Goal: Task Accomplishment & Management: Use online tool/utility

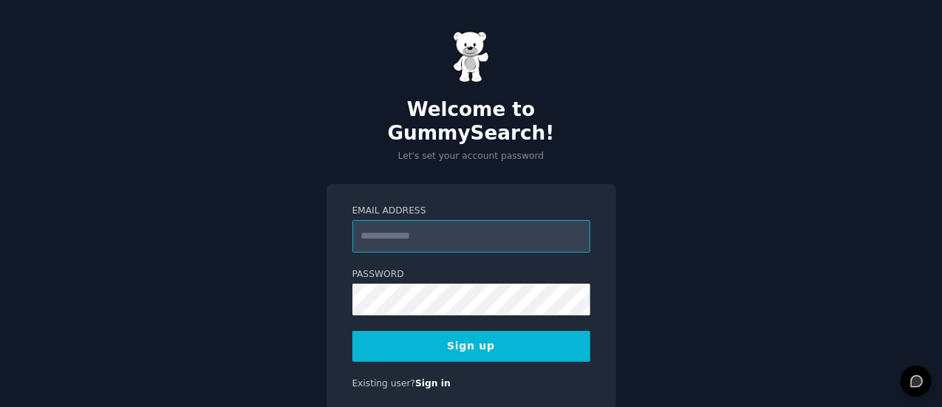
click at [393, 224] on input "Email Address" at bounding box center [471, 236] width 238 height 33
click at [423, 220] on input "Email Address" at bounding box center [471, 236] width 238 height 33
paste input "**********"
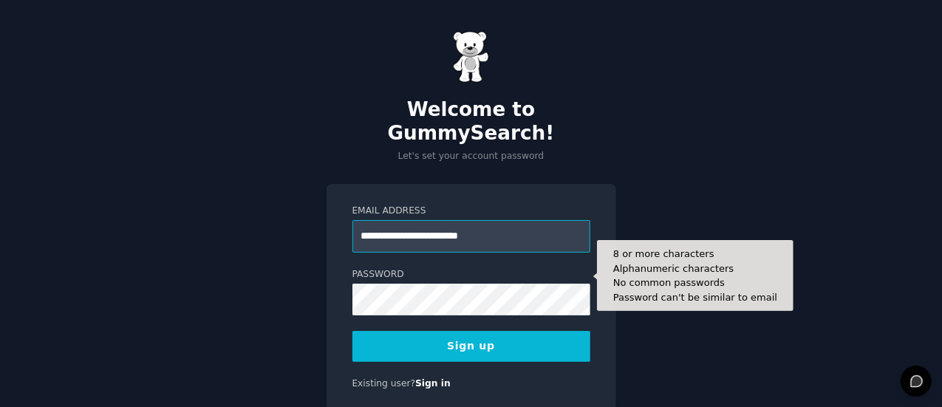
type input "**********"
click at [416, 292] on form "**********" at bounding box center [471, 283] width 238 height 157
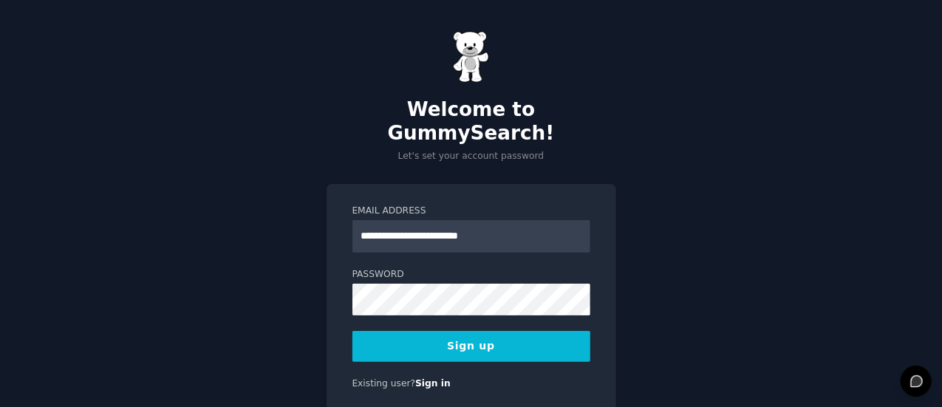
click at [507, 331] on button "Sign up" at bounding box center [471, 346] width 238 height 31
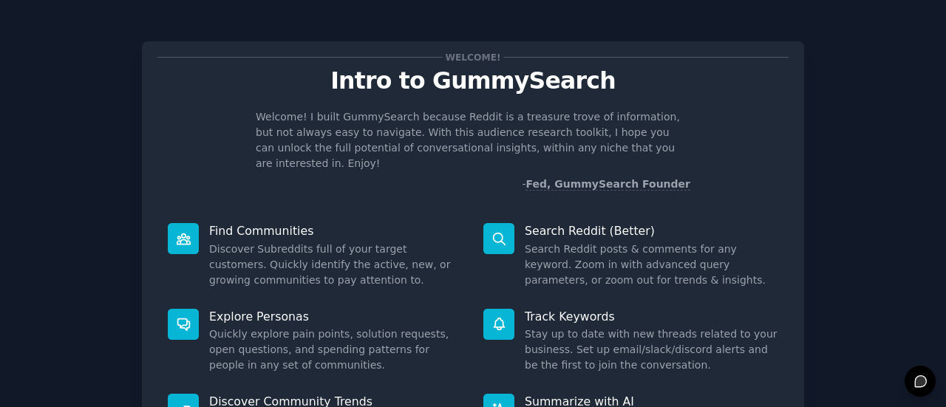
scroll to position [170, 0]
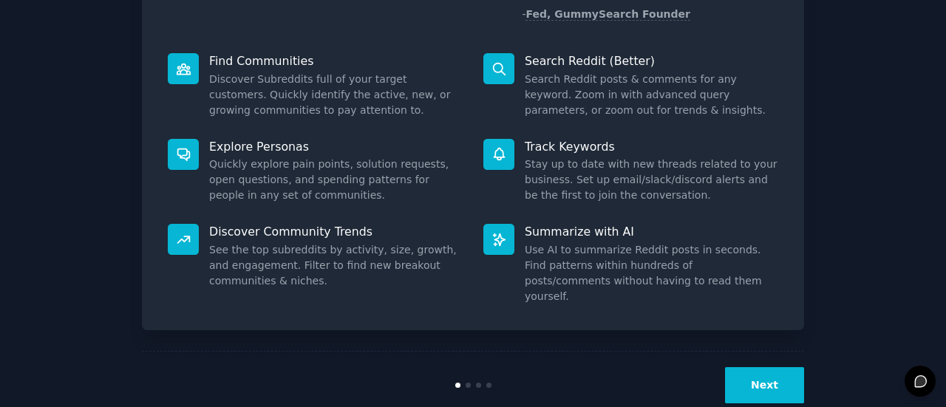
click at [732, 367] on button "Next" at bounding box center [764, 385] width 79 height 36
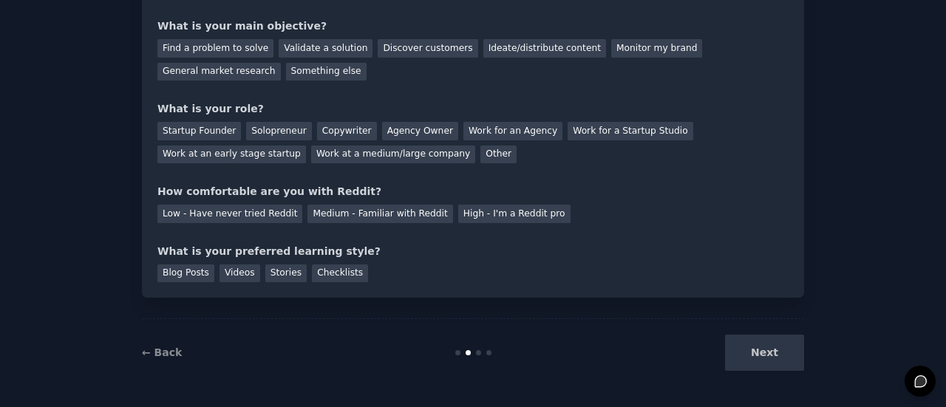
scroll to position [121, 0]
click at [777, 349] on div "Next" at bounding box center [693, 353] width 221 height 36
click at [769, 355] on div "Next" at bounding box center [693, 353] width 221 height 36
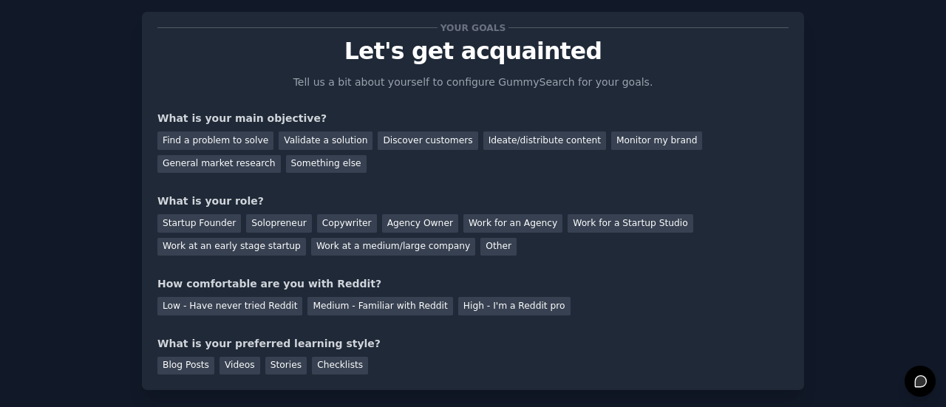
scroll to position [21, 0]
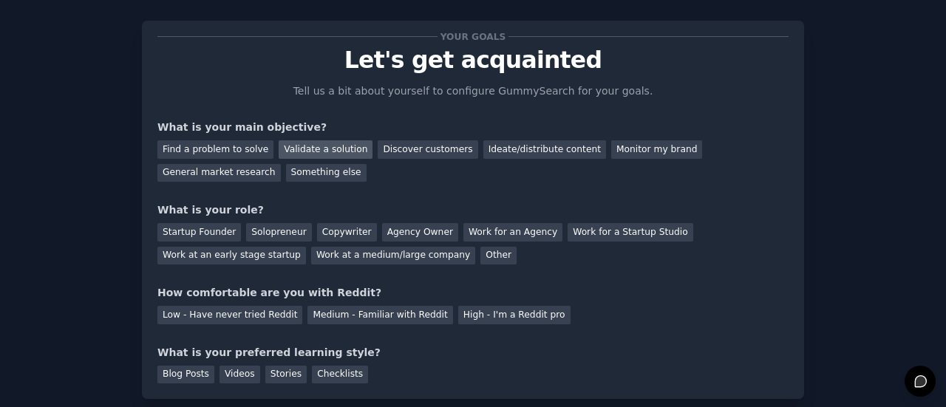
click at [290, 154] on div "Validate a solution" at bounding box center [326, 149] width 94 height 18
click at [273, 239] on div "Solopreneur" at bounding box center [278, 232] width 65 height 18
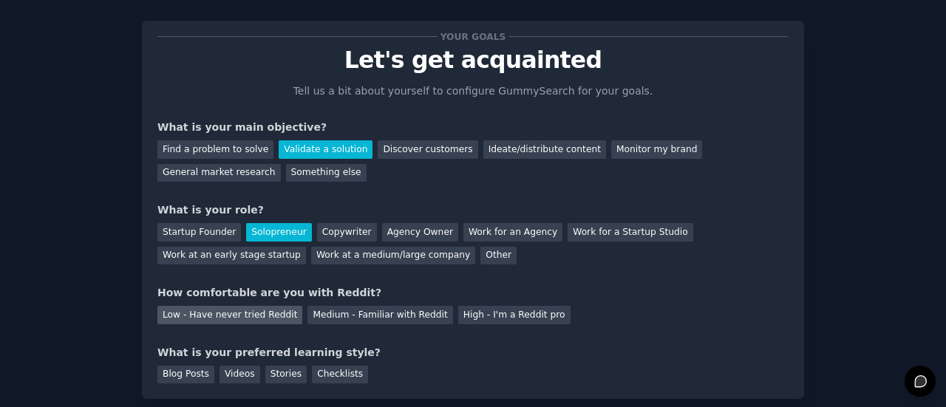
click at [231, 315] on div "Low - Have never tried Reddit" at bounding box center [229, 315] width 145 height 18
click at [232, 380] on div "Videos" at bounding box center [239, 375] width 41 height 18
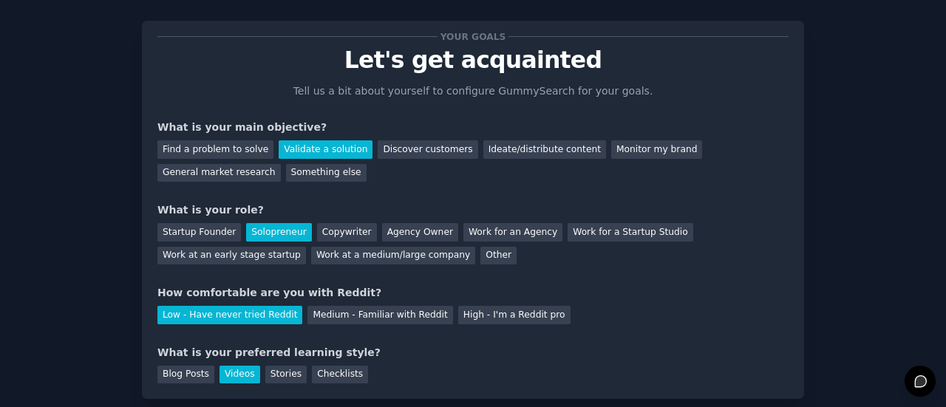
scroll to position [121, 0]
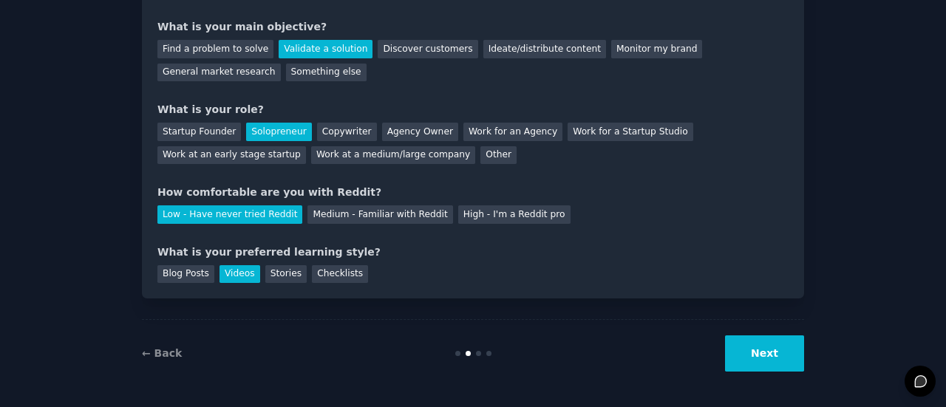
click at [779, 349] on button "Next" at bounding box center [764, 353] width 79 height 36
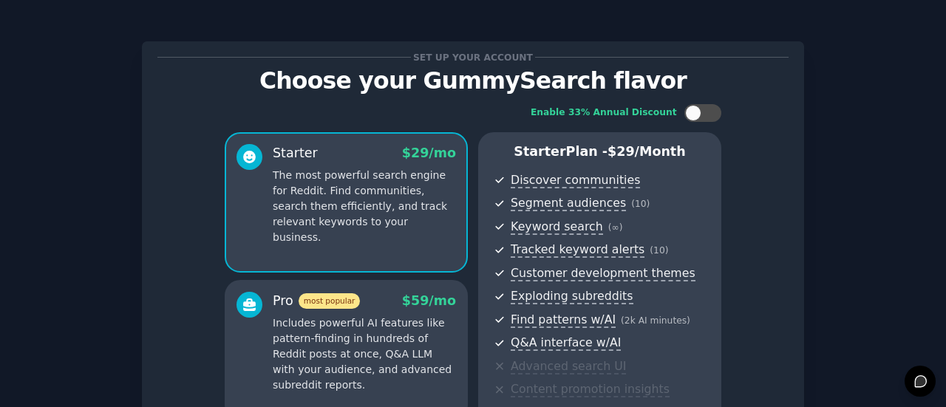
scroll to position [300, 0]
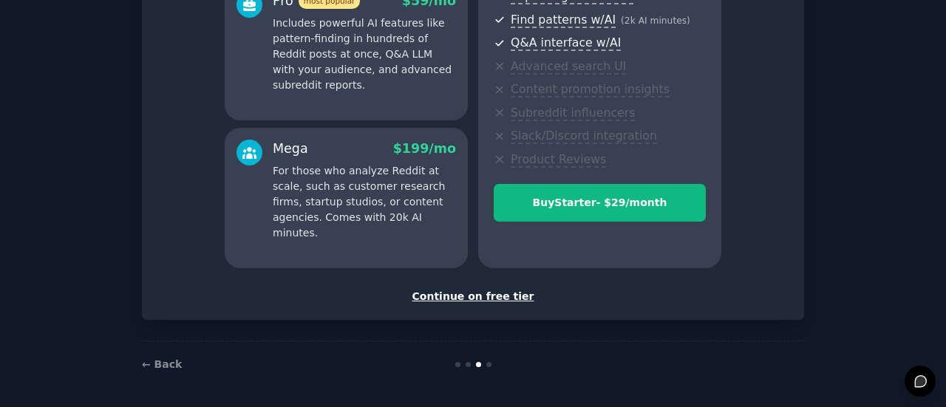
click at [470, 294] on div "Continue on free tier" at bounding box center [472, 297] width 631 height 16
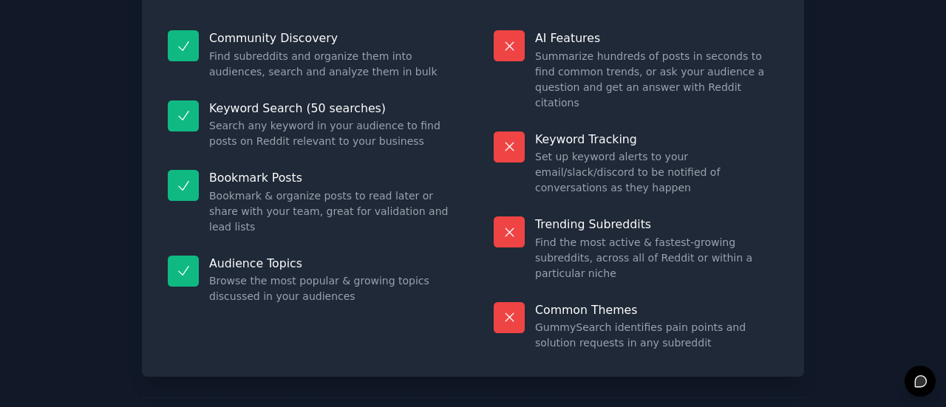
scroll to position [168, 0]
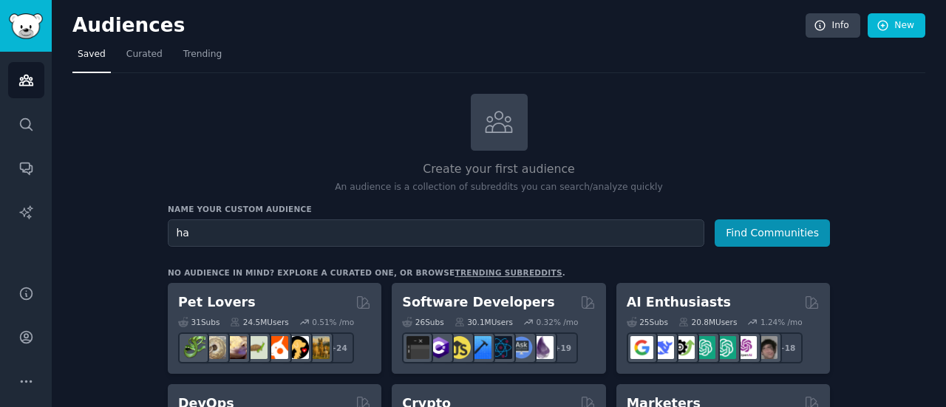
type input "h"
click at [480, 225] on input "WAWCD" at bounding box center [436, 232] width 536 height 27
type input "whatsapp"
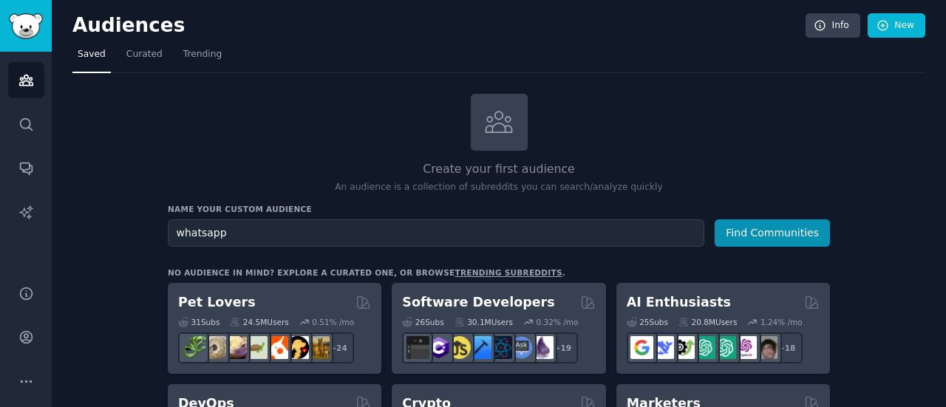
click at [714, 219] on button "Find Communities" at bounding box center [771, 232] width 115 height 27
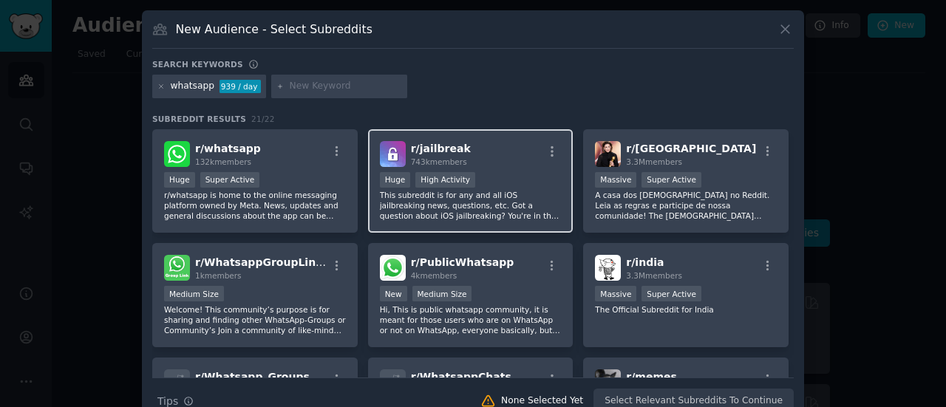
click at [463, 202] on p "This subreddit is for any and all iOS jailbreaking news, questions, etc. Got a …" at bounding box center [471, 205] width 182 height 31
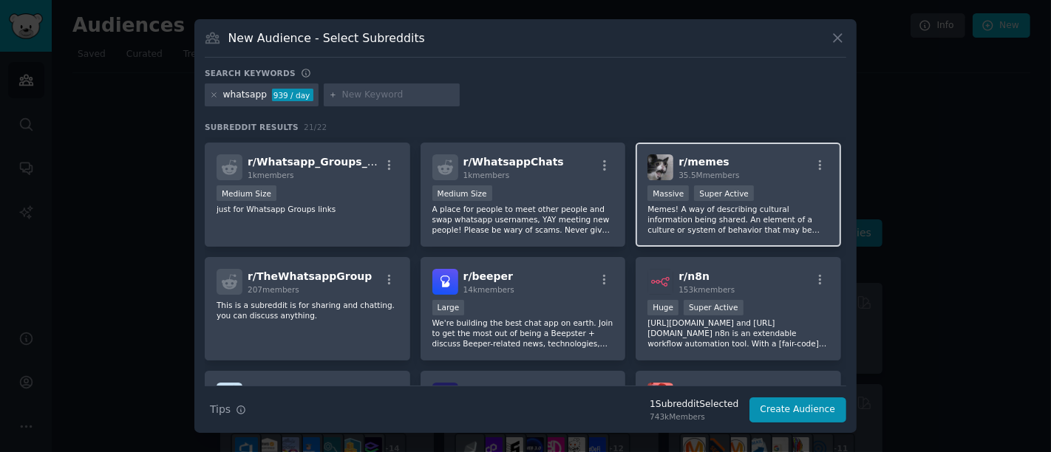
scroll to position [225, 0]
click at [741, 166] on div "r/ memes 35.5M members" at bounding box center [738, 166] width 182 height 26
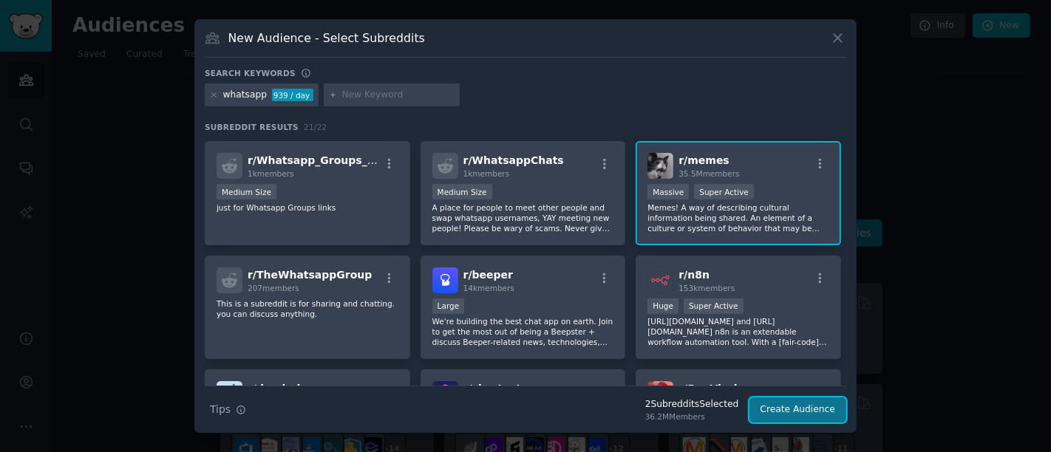
click at [809, 406] on button "Create Audience" at bounding box center [798, 409] width 98 height 25
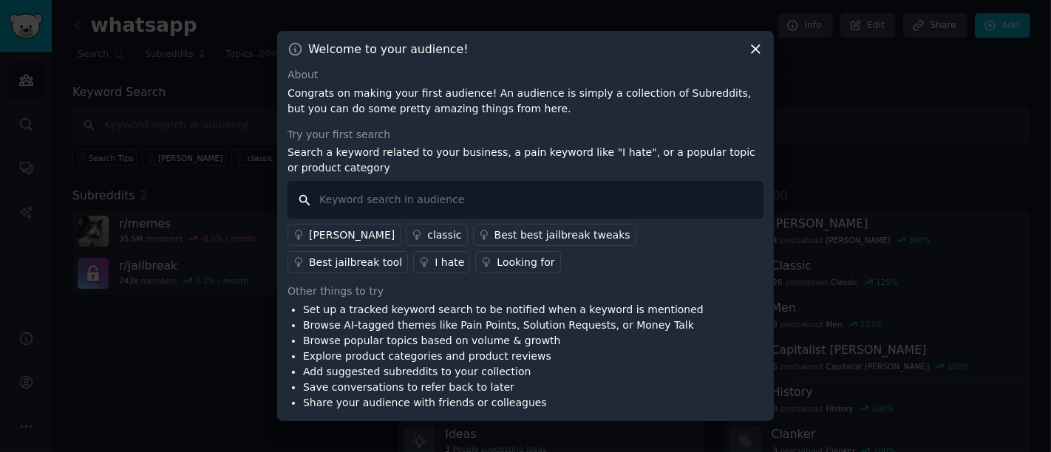
click at [446, 201] on input "text" at bounding box center [525, 200] width 476 height 38
type input "whatsapp"
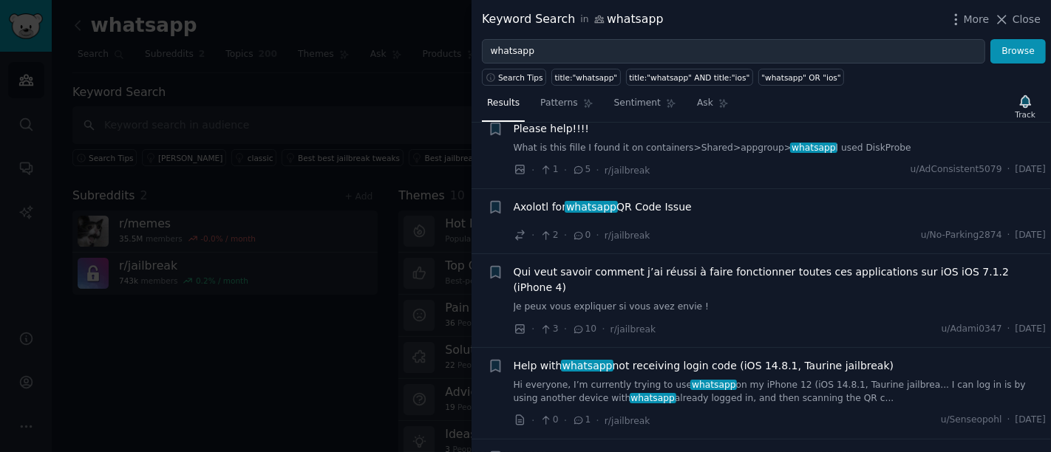
scroll to position [11, 0]
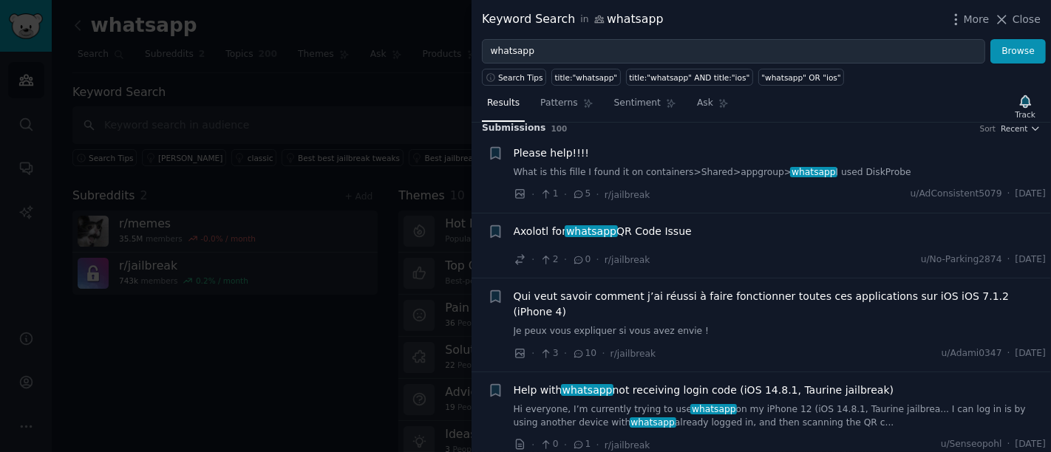
click at [532, 166] on link "What is this fille I found it on containers>Shared>appgroup> whatsapp I used Di…" at bounding box center [779, 172] width 533 height 13
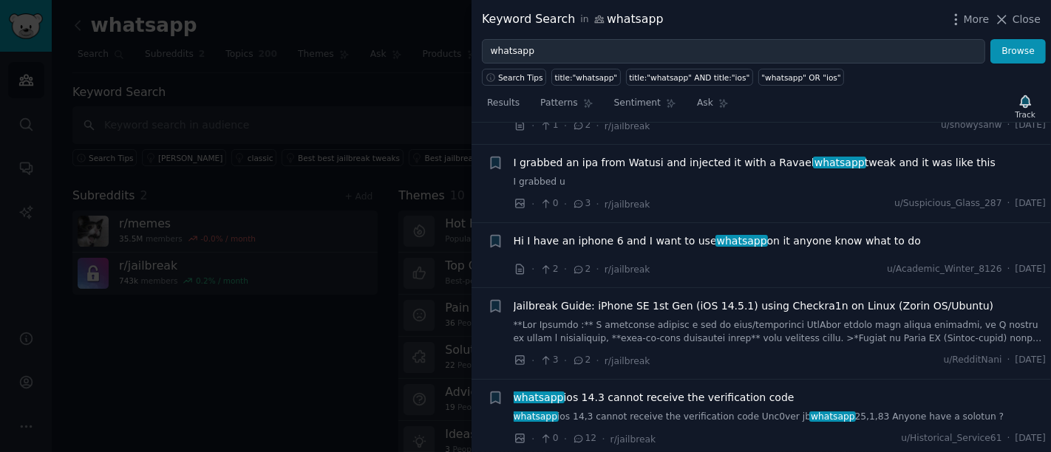
scroll to position [1104, 0]
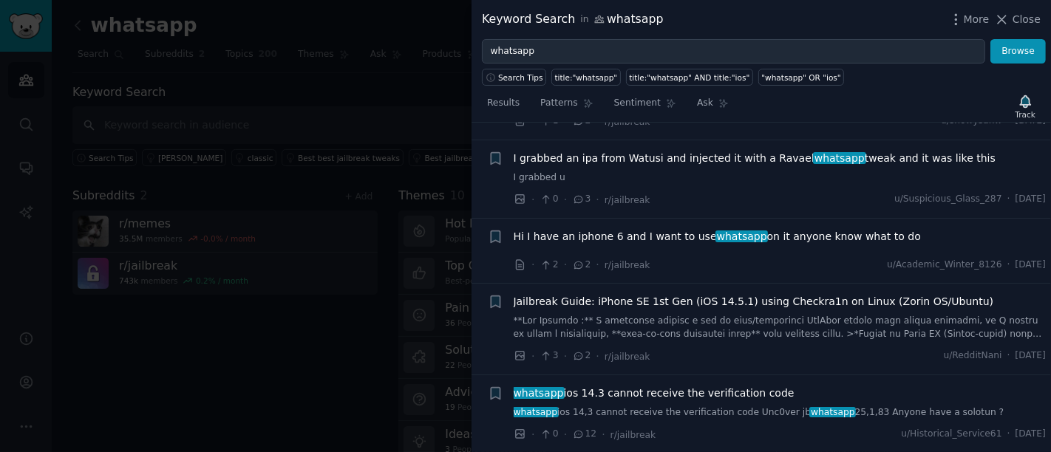
click at [636, 229] on span "Hi I have an iphone 6 and I want to use whatsapp on it anyone know what to do" at bounding box center [716, 237] width 407 height 16
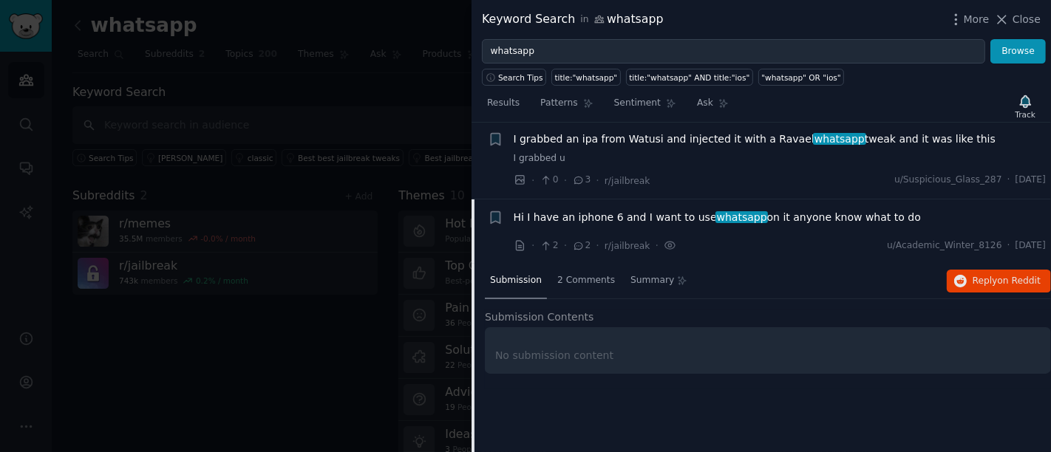
scroll to position [901, 0]
click at [945, 276] on icon "button" at bounding box center [960, 282] width 13 height 13
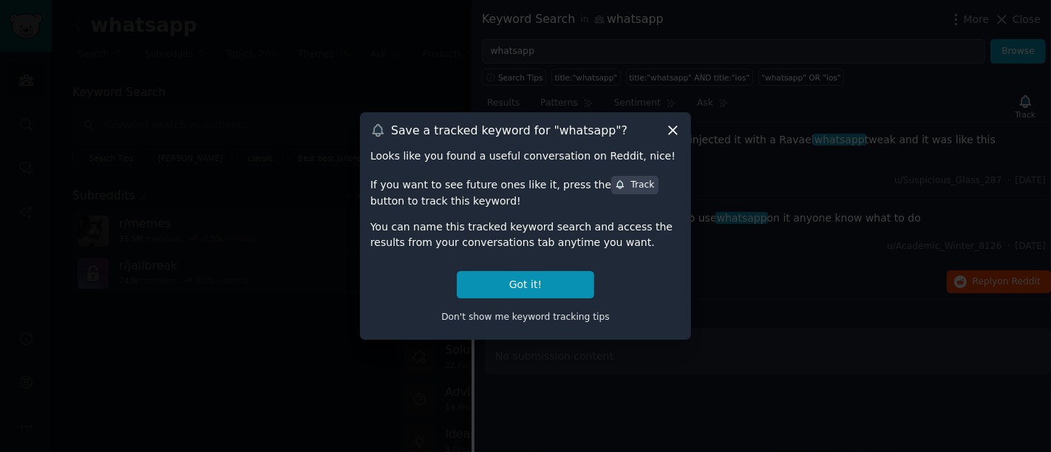
click at [667, 129] on icon at bounding box center [673, 131] width 16 height 16
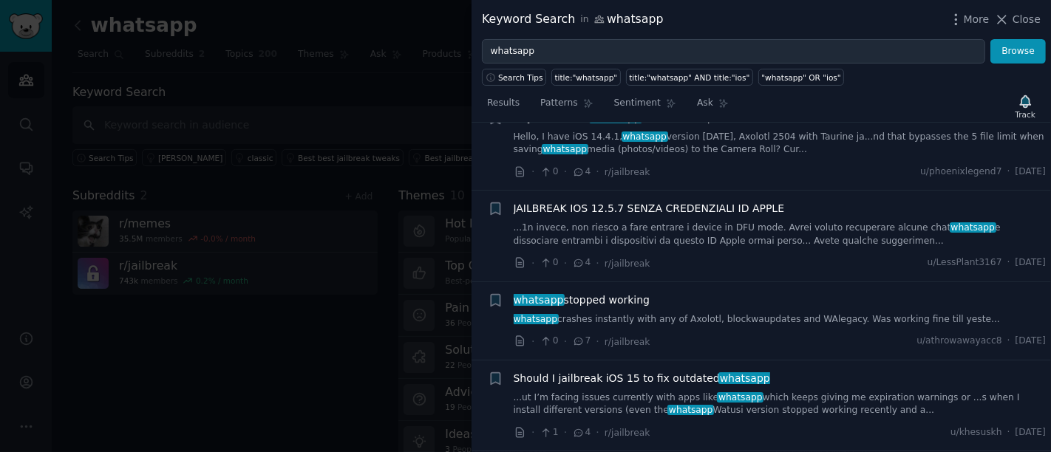
scroll to position [1459, 0]
click at [508, 359] on li "+ Should I jailbreak iOS 15 to fix outdated whatsapp ...ut I’m facing issues cu…" at bounding box center [760, 404] width 579 height 91
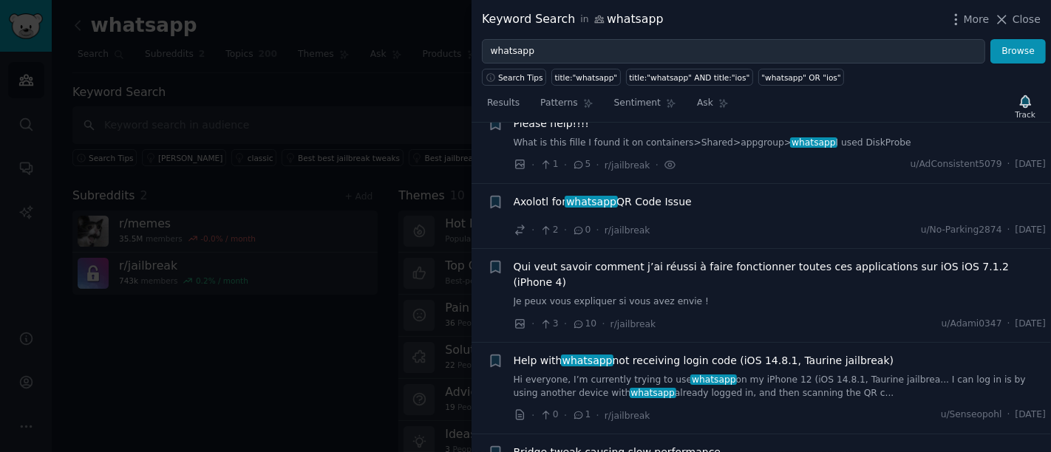
scroll to position [0, 0]
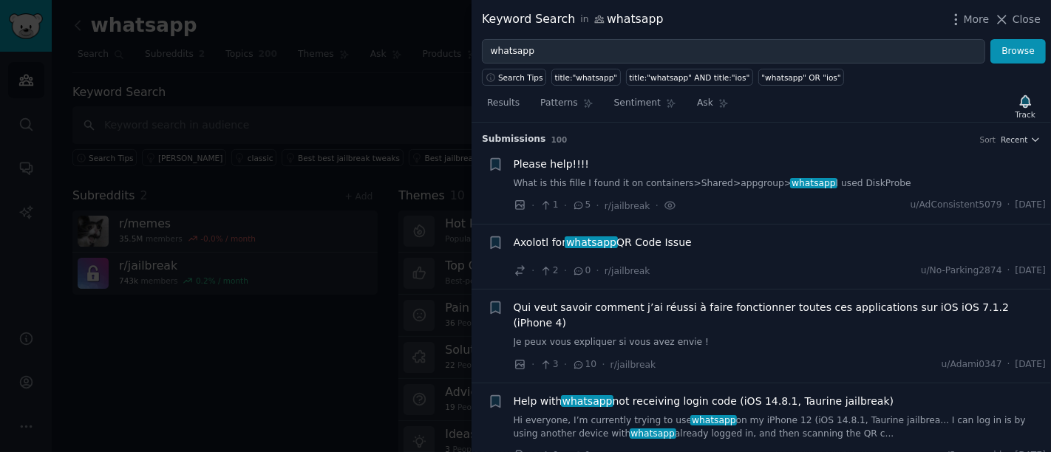
click at [632, 182] on link "What is this fille I found it on containers>Shared>appgroup> whatsapp I used Di…" at bounding box center [779, 183] width 533 height 13
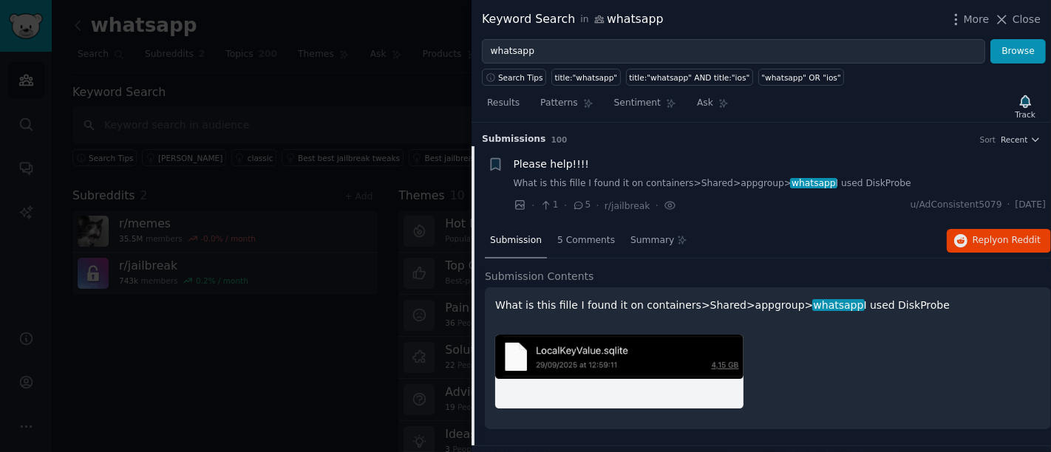
drag, startPoint x: 533, startPoint y: 174, endPoint x: 513, endPoint y: 162, distance: 22.6
click at [513, 162] on span "Please help!!!!" at bounding box center [551, 165] width 76 height 16
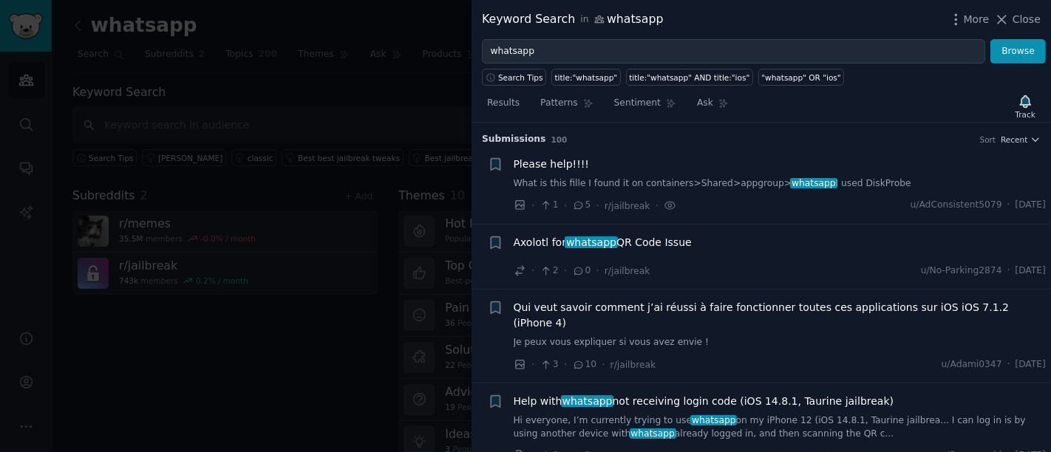
scroll to position [23, 0]
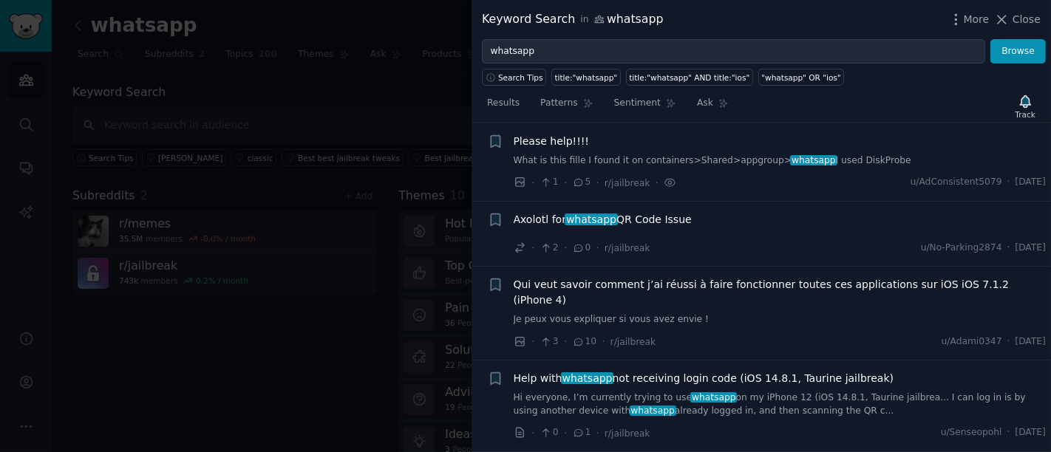
click at [542, 143] on span "Please help!!!!" at bounding box center [551, 142] width 76 height 16
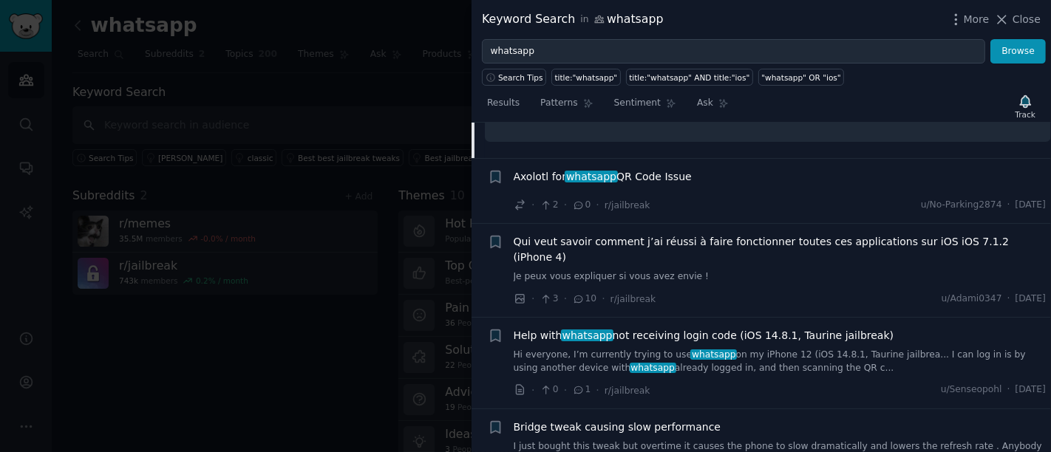
scroll to position [255, 0]
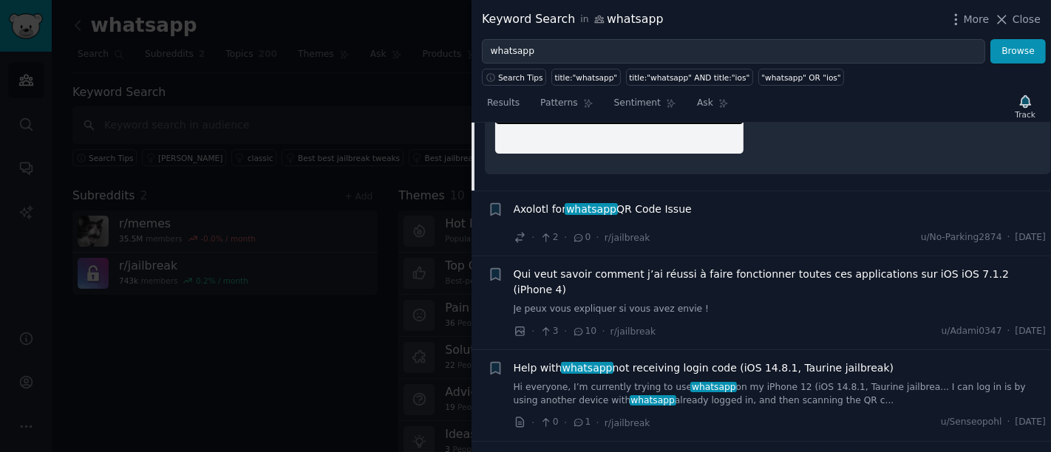
click at [592, 213] on span "whatsapp" at bounding box center [590, 209] width 53 height 12
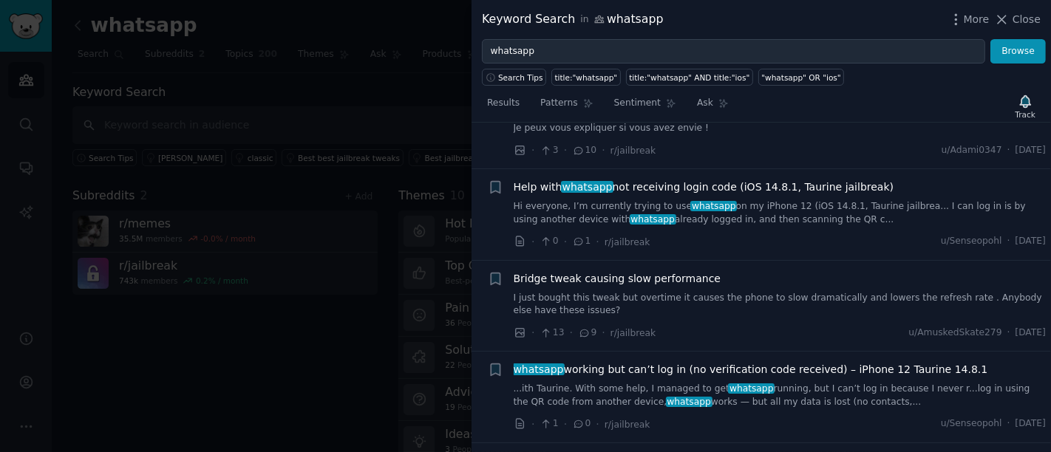
scroll to position [905, 0]
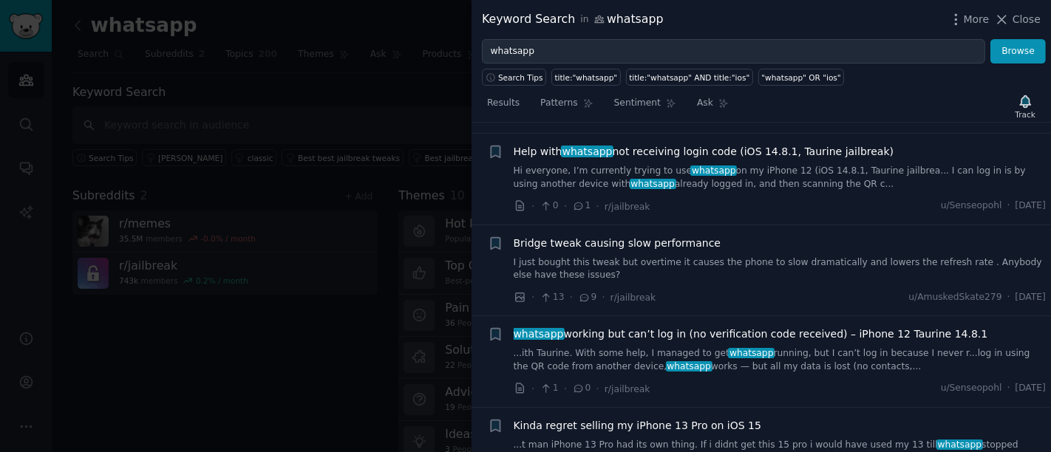
click at [656, 327] on span "whatsapp working but can’t log in (no verification code received) – iPhone 12 T…" at bounding box center [750, 335] width 474 height 16
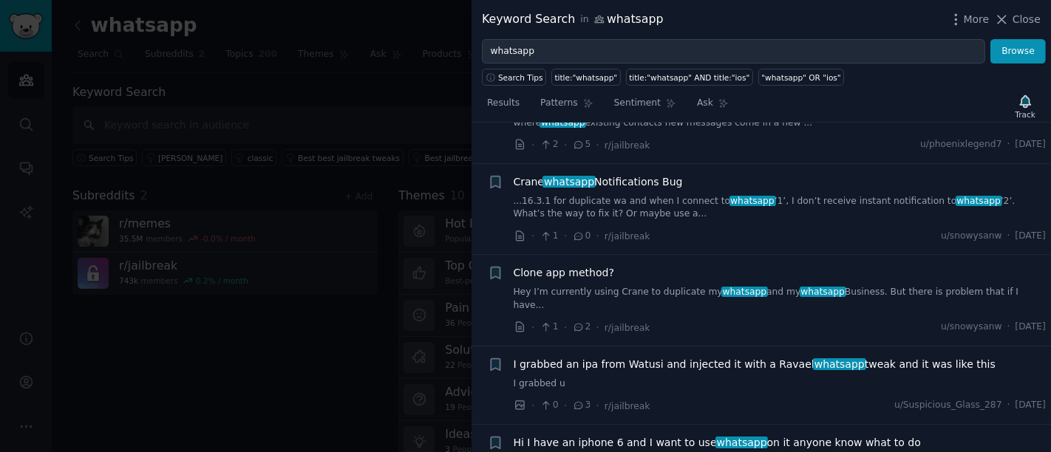
scroll to position [956, 0]
